Goal: Obtain resource: Obtain resource

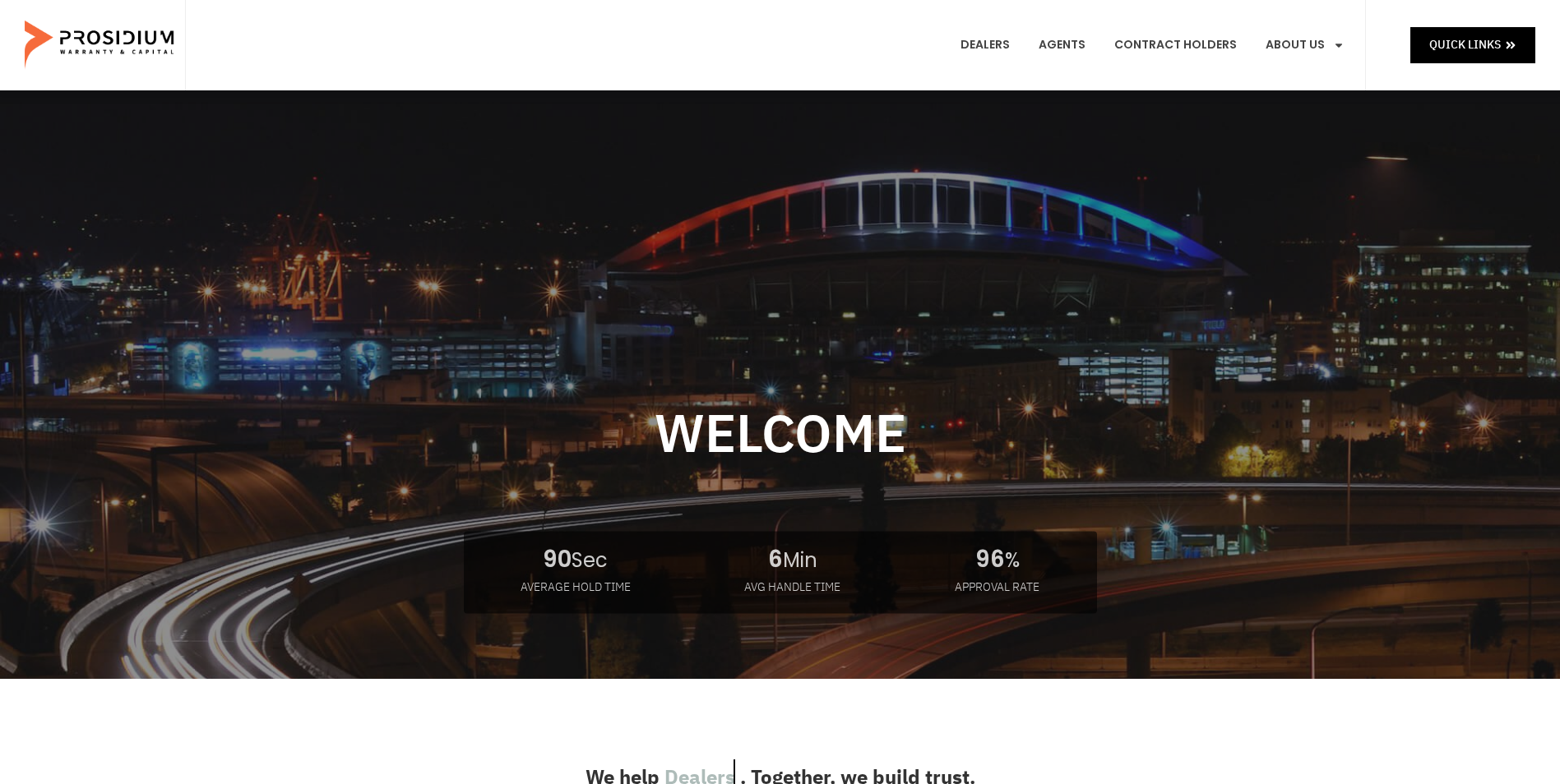
click at [1303, 41] on e-page-transition at bounding box center [780, 392] width 1560 height 784
click at [1336, 44] on e-page-transition at bounding box center [780, 392] width 1560 height 784
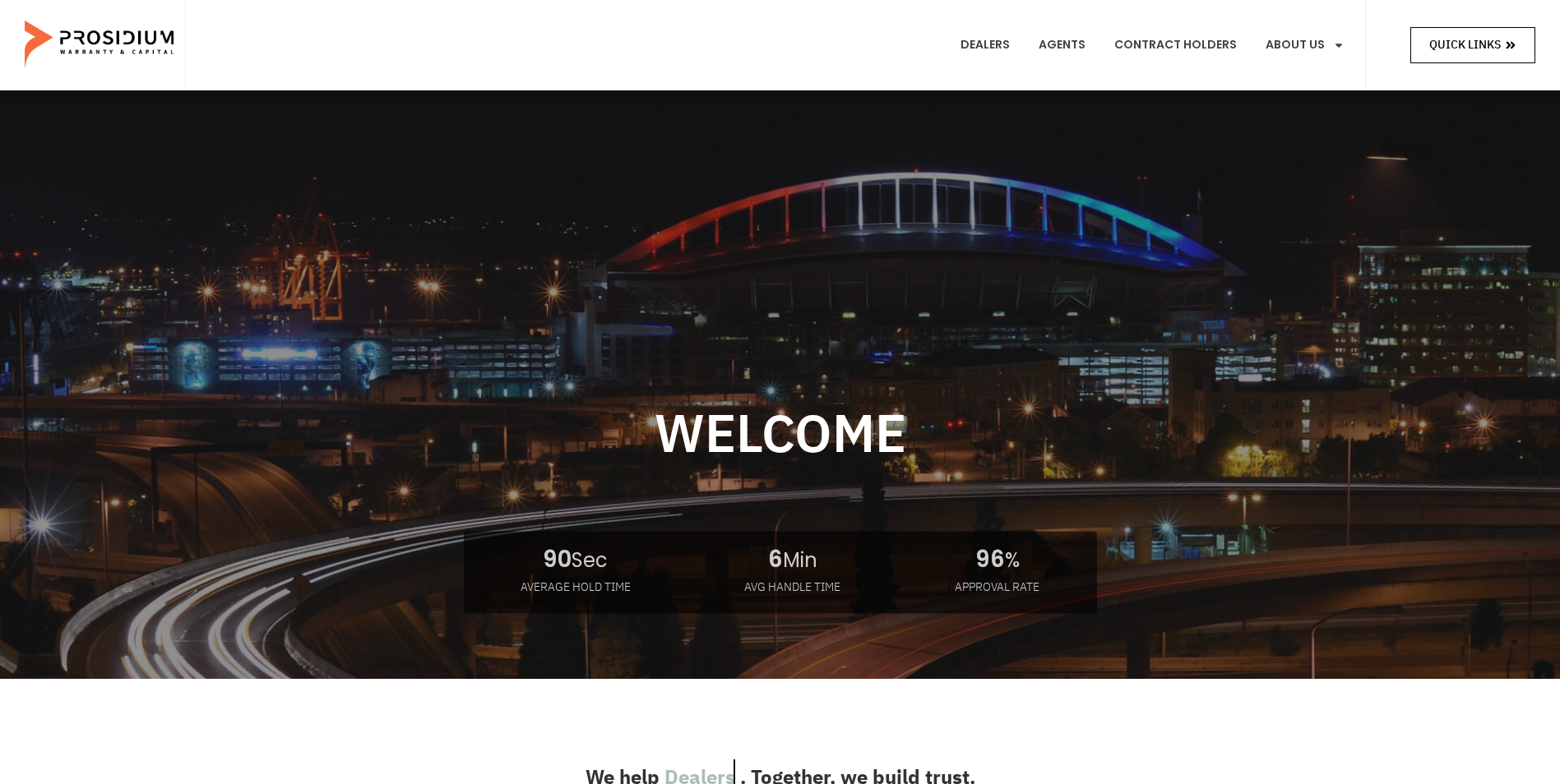
click at [1515, 49] on icon at bounding box center [1511, 46] width 12 height 12
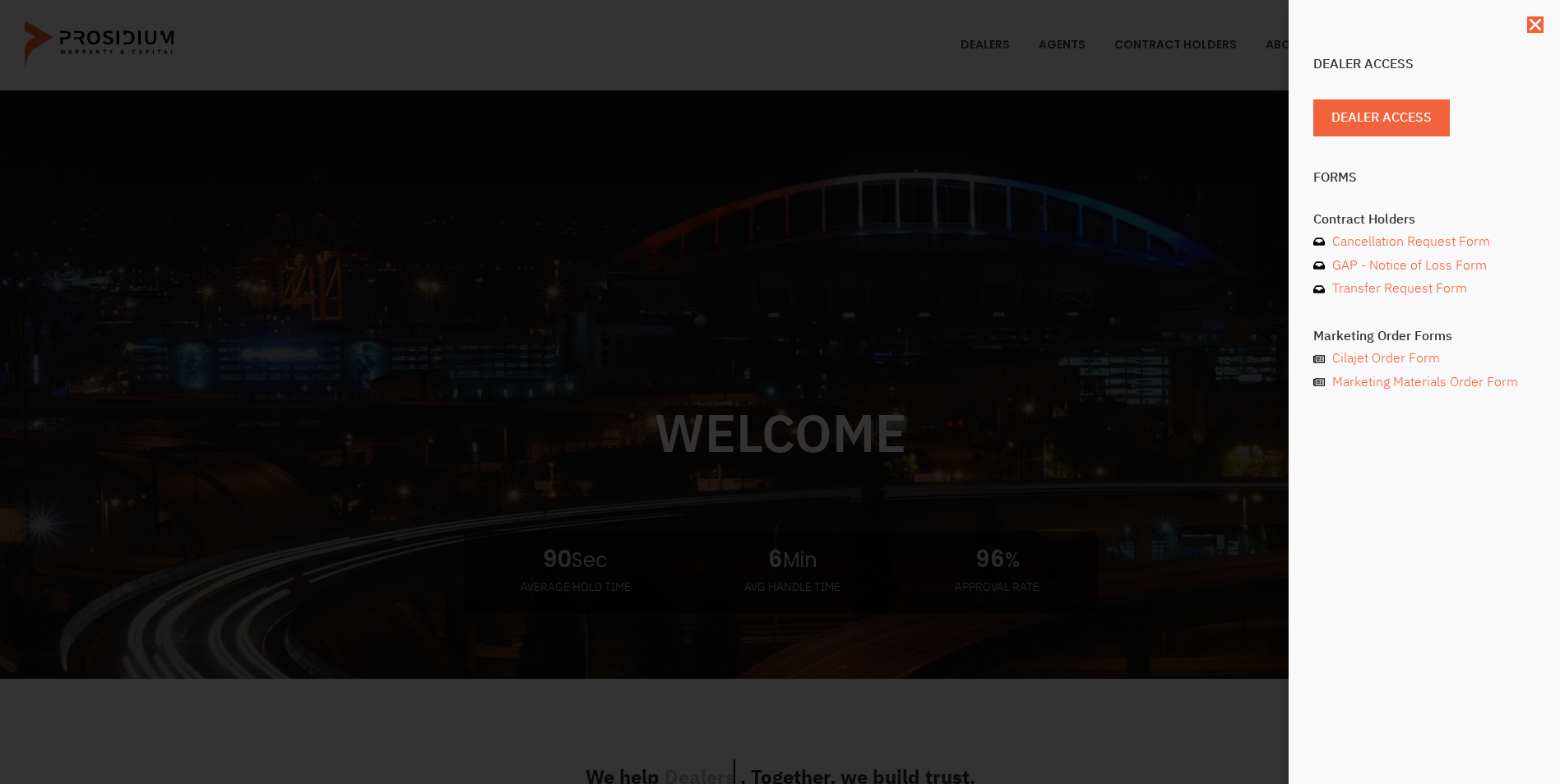
click at [1212, 166] on div "Dealer Access Dealer Access Forms Contract Holders Cancellation Request Form GA…" at bounding box center [780, 392] width 1560 height 784
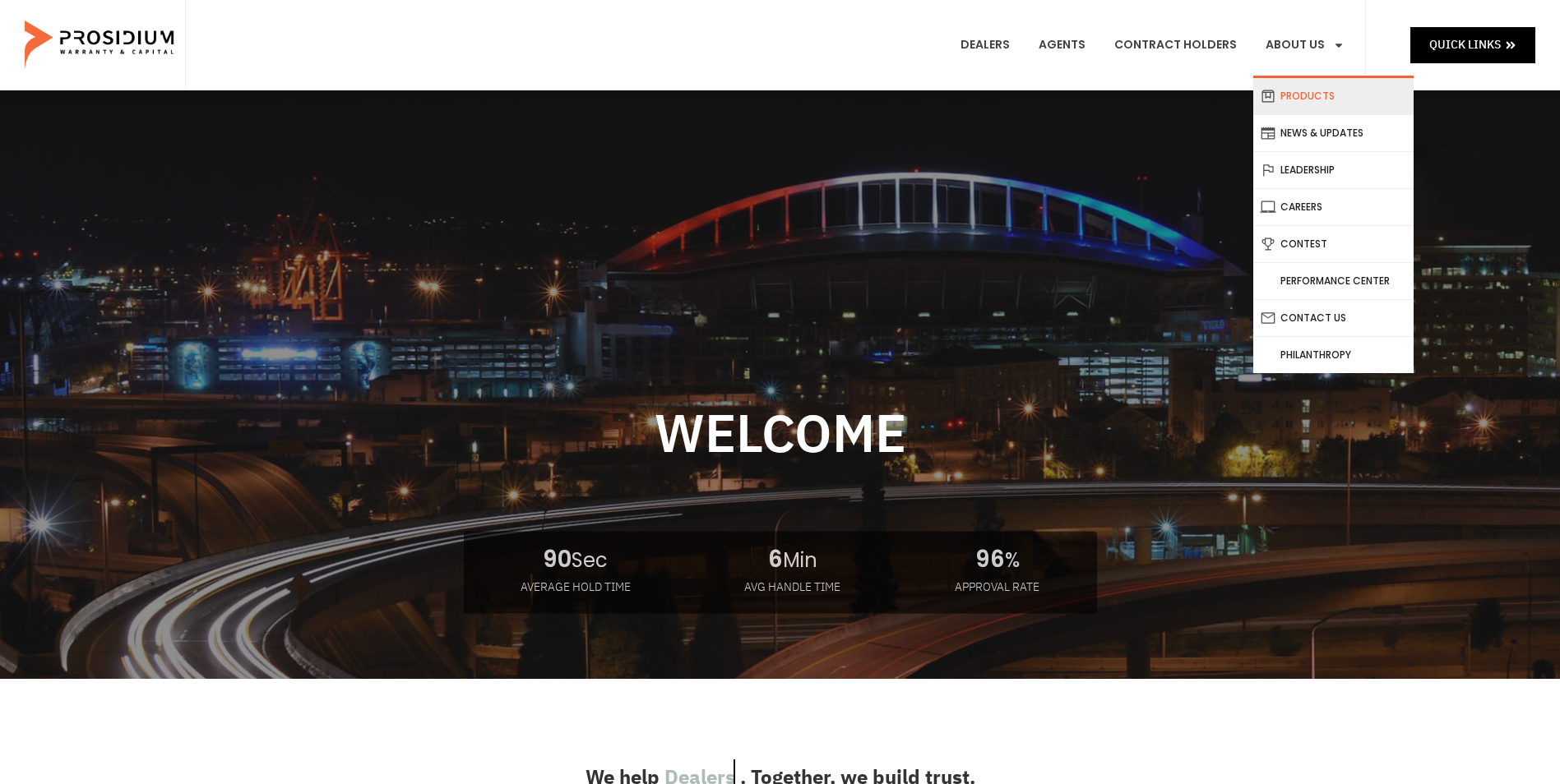
click at [1297, 92] on link "Products" at bounding box center [1333, 96] width 160 height 36
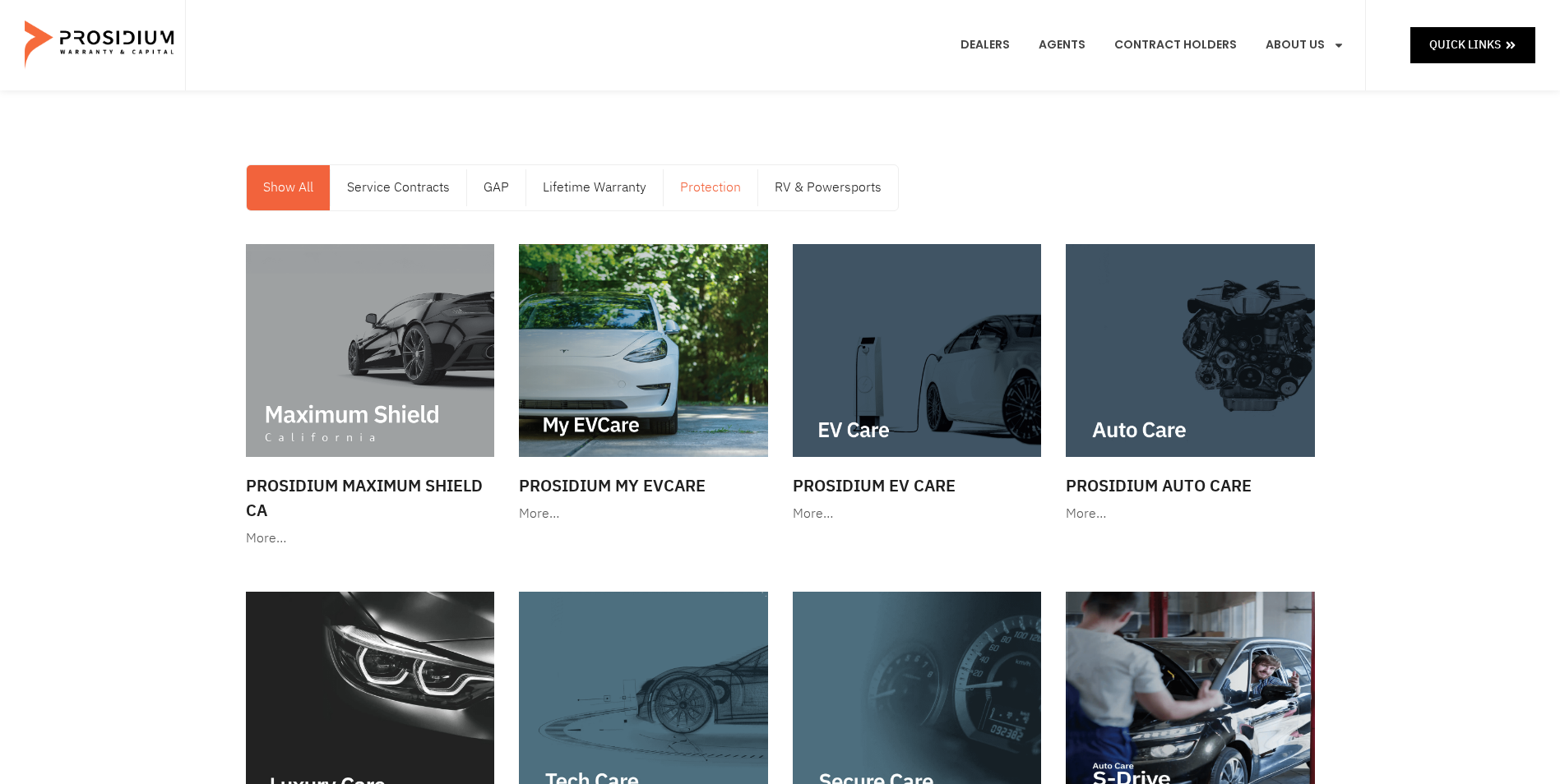
click at [738, 184] on link "Protection" at bounding box center [710, 188] width 94 height 46
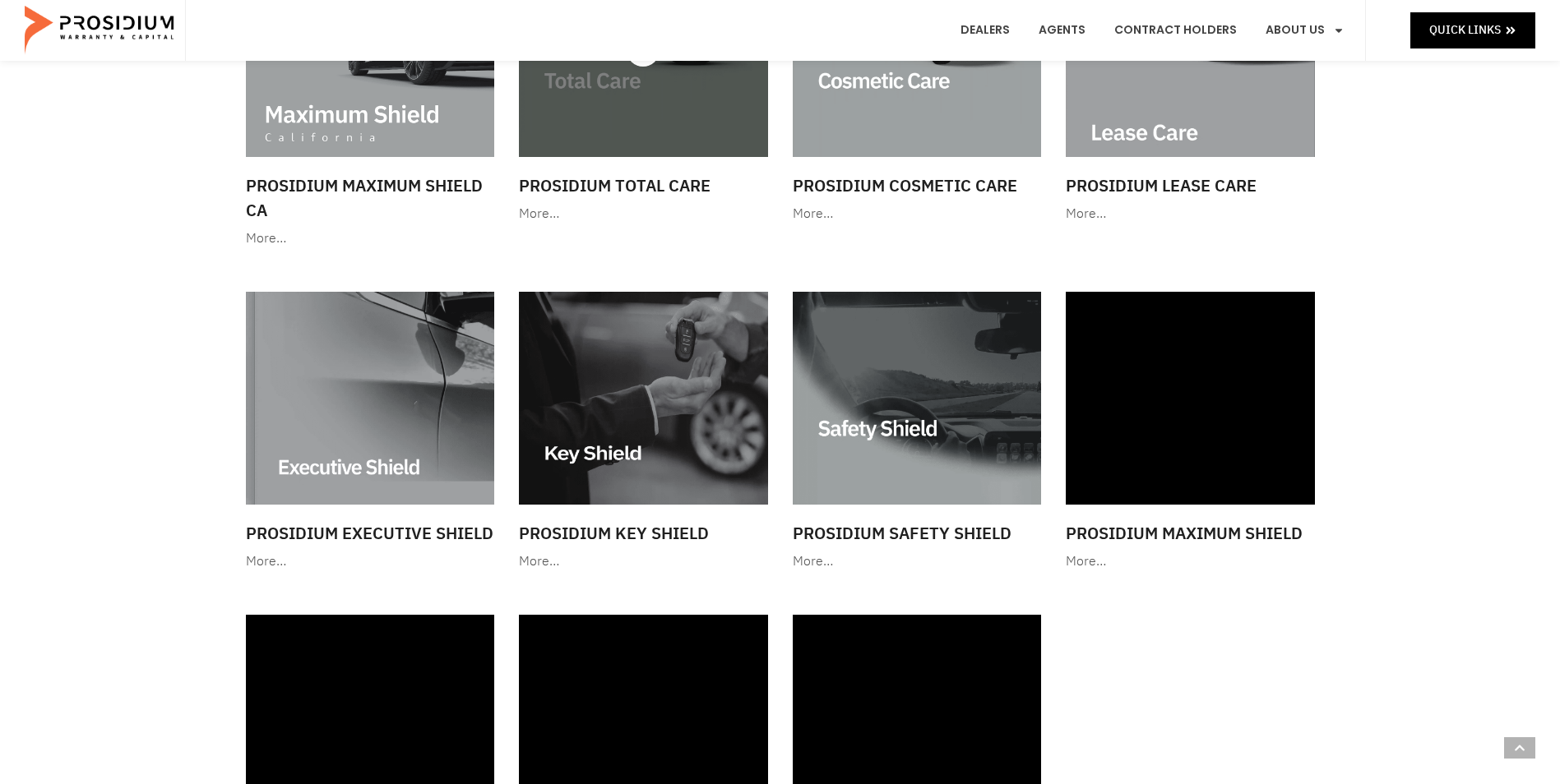
scroll to position [329, 0]
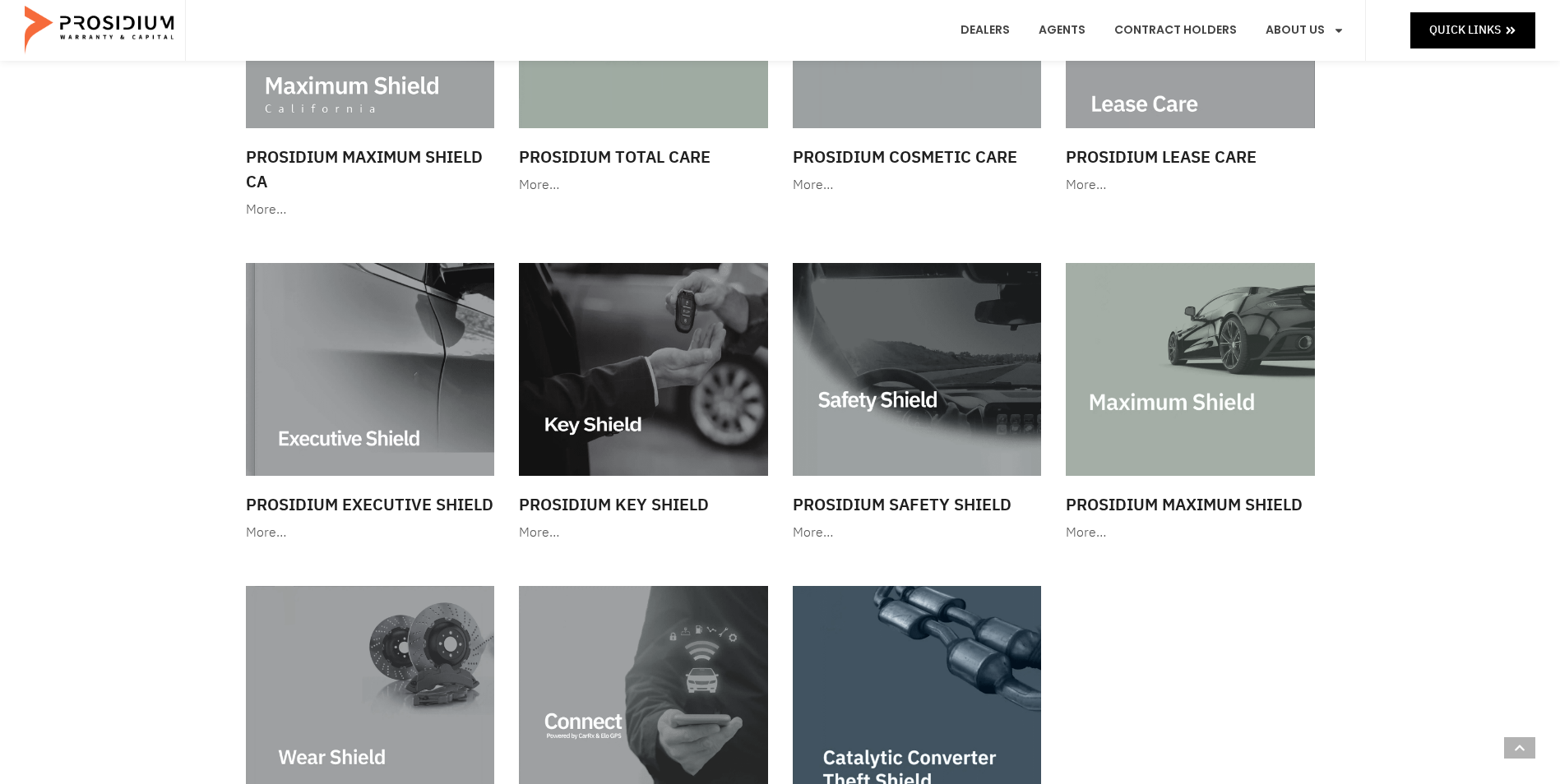
click at [958, 401] on img at bounding box center [917, 370] width 249 height 213
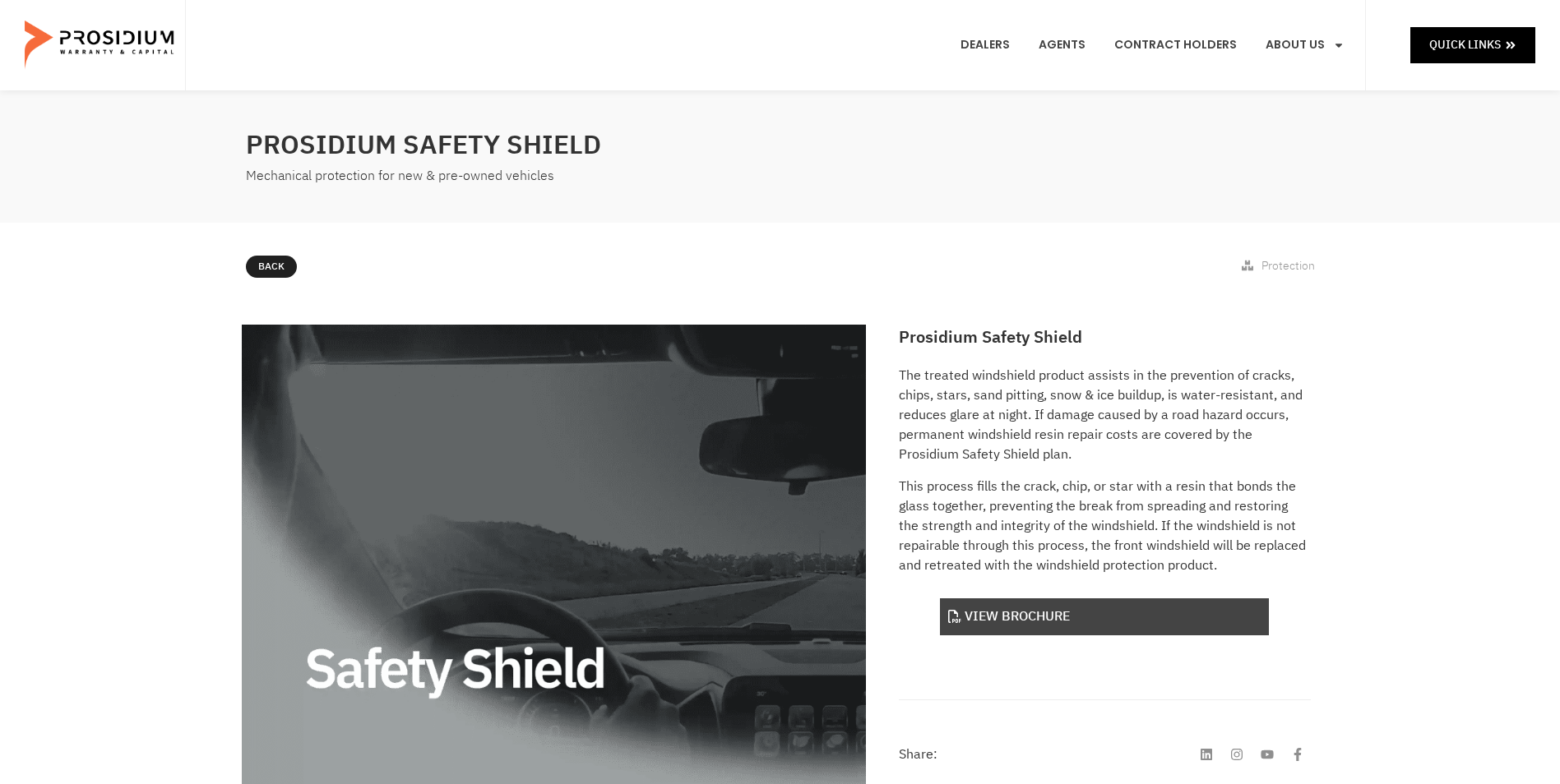
click at [1096, 609] on link "View Brochure" at bounding box center [1104, 617] width 329 height 37
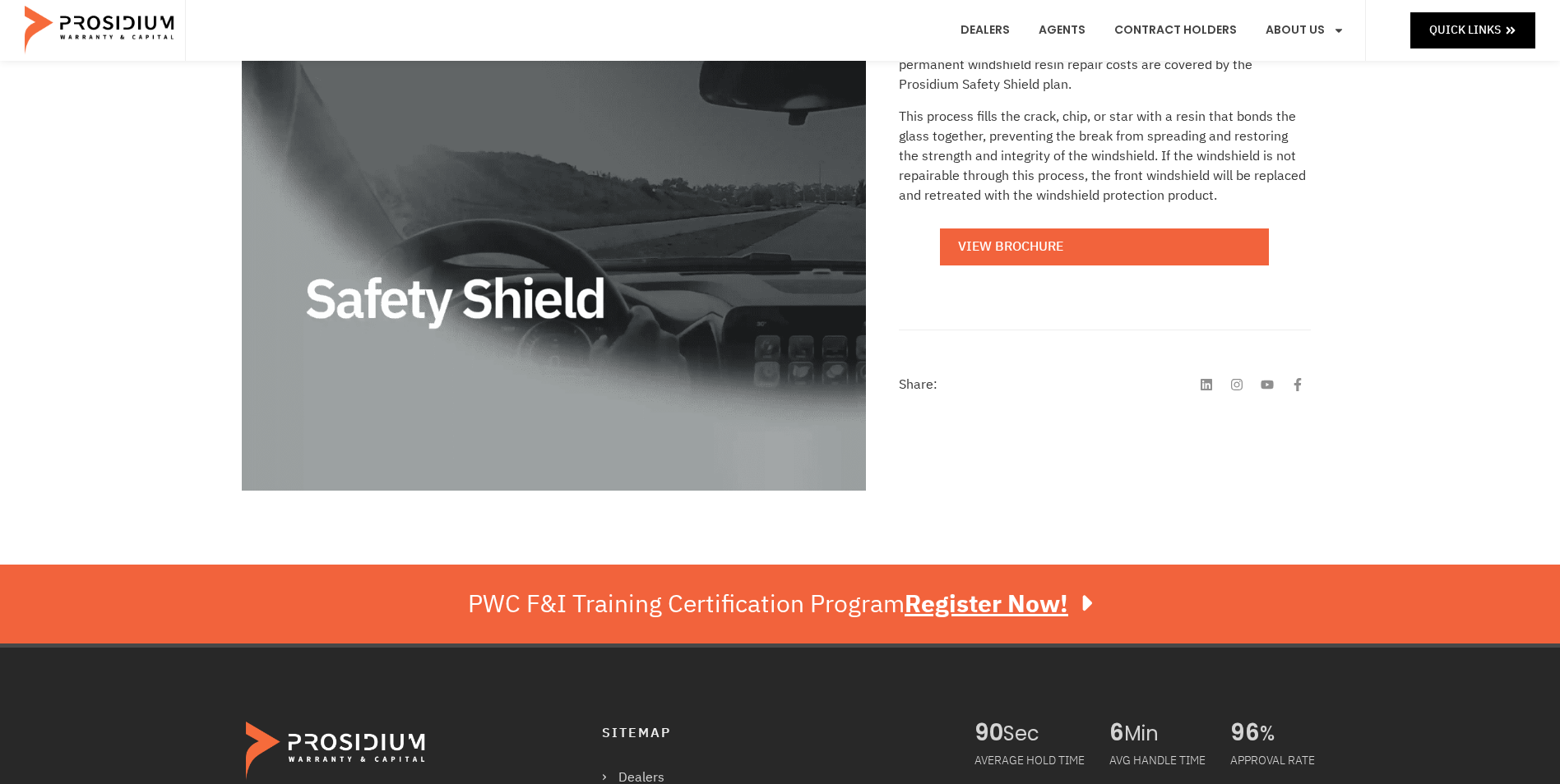
scroll to position [165, 0]
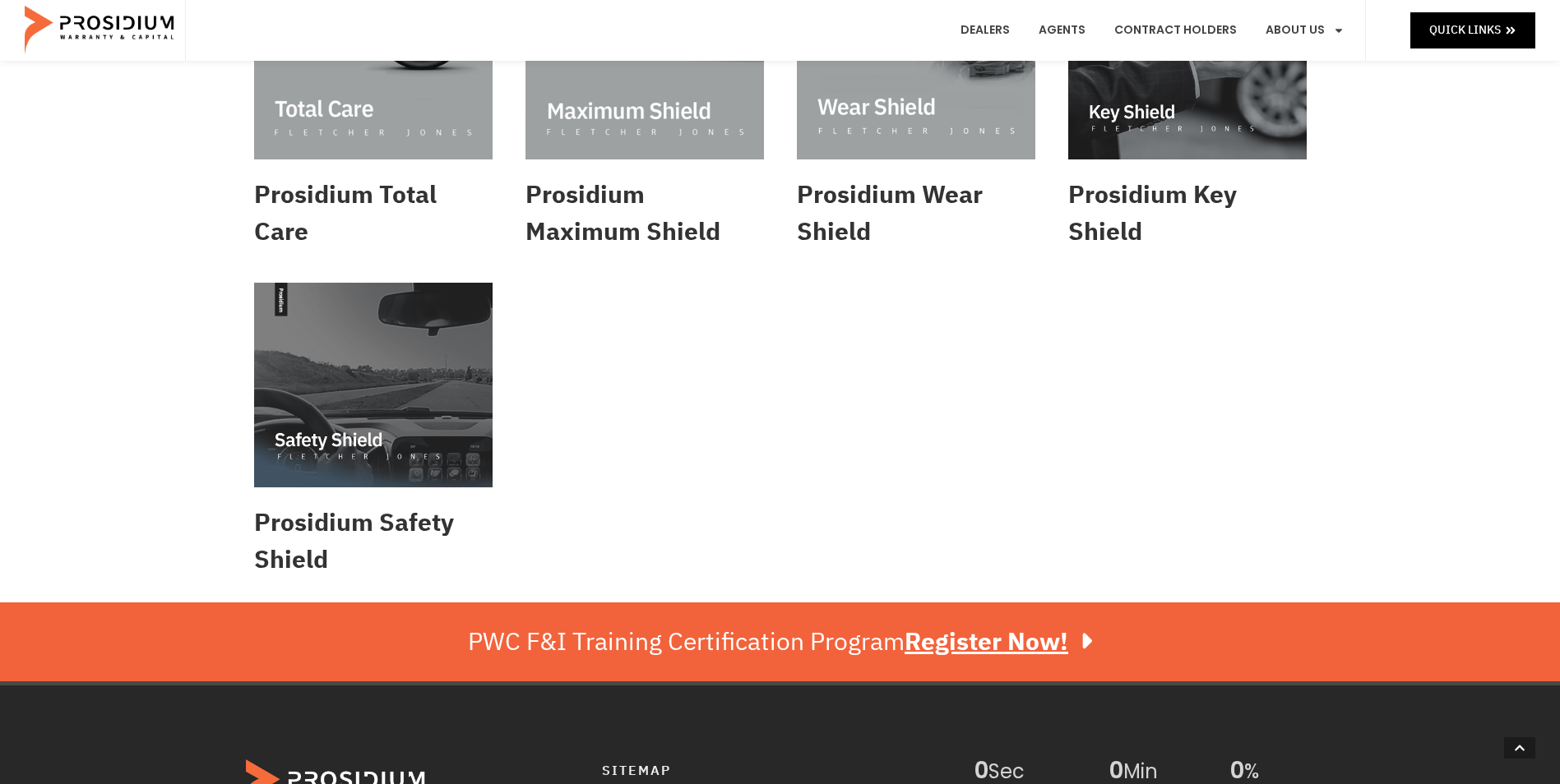
scroll to position [822, 0]
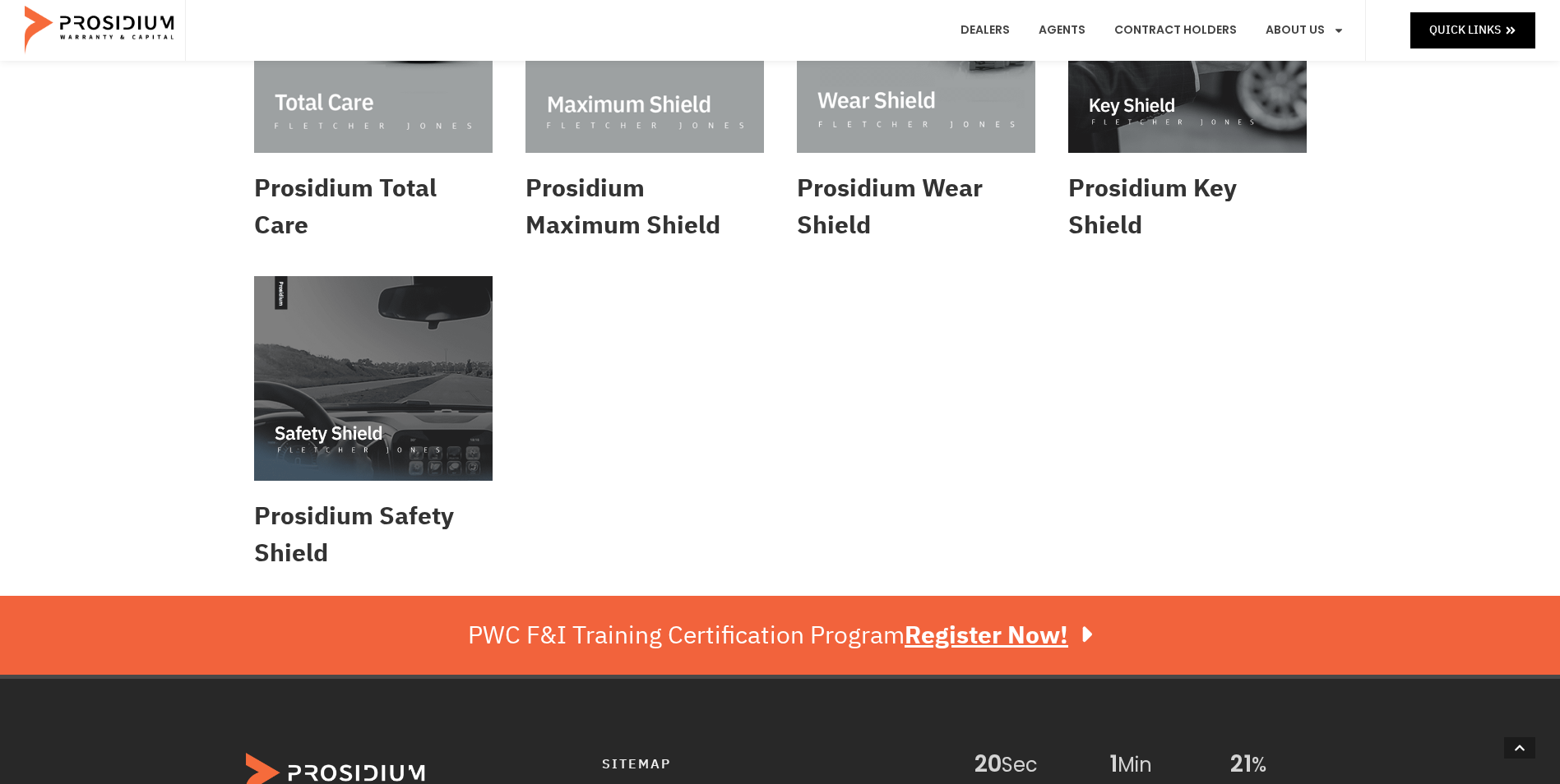
click at [412, 442] on img at bounding box center [373, 378] width 238 height 205
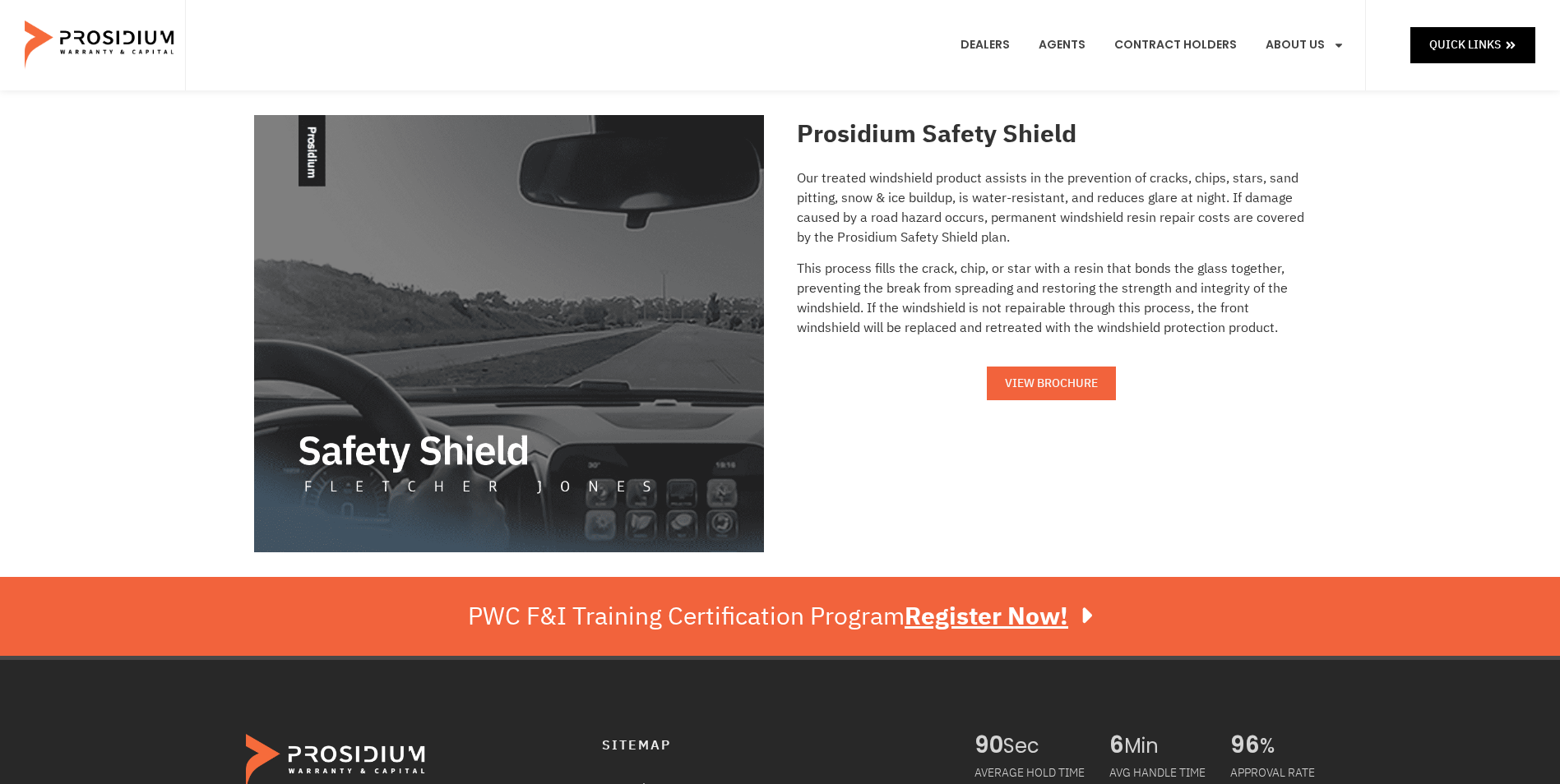
click at [1044, 398] on link "VIEW BROCHURE" at bounding box center [1051, 383] width 129 height 34
